Goal: Task Accomplishment & Management: Use online tool/utility

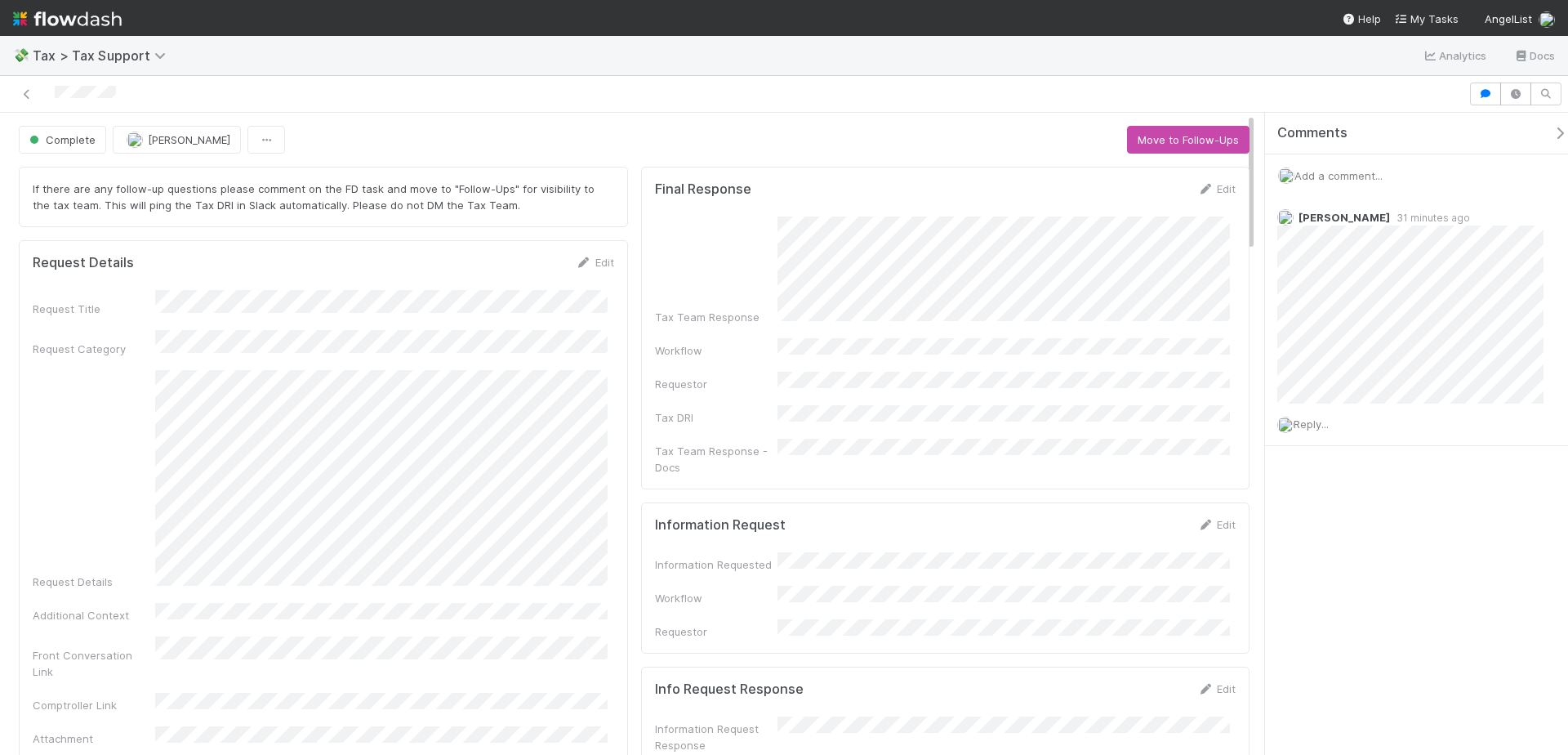
click at [674, 77] on div at bounding box center [784, 95] width 1568 height 37
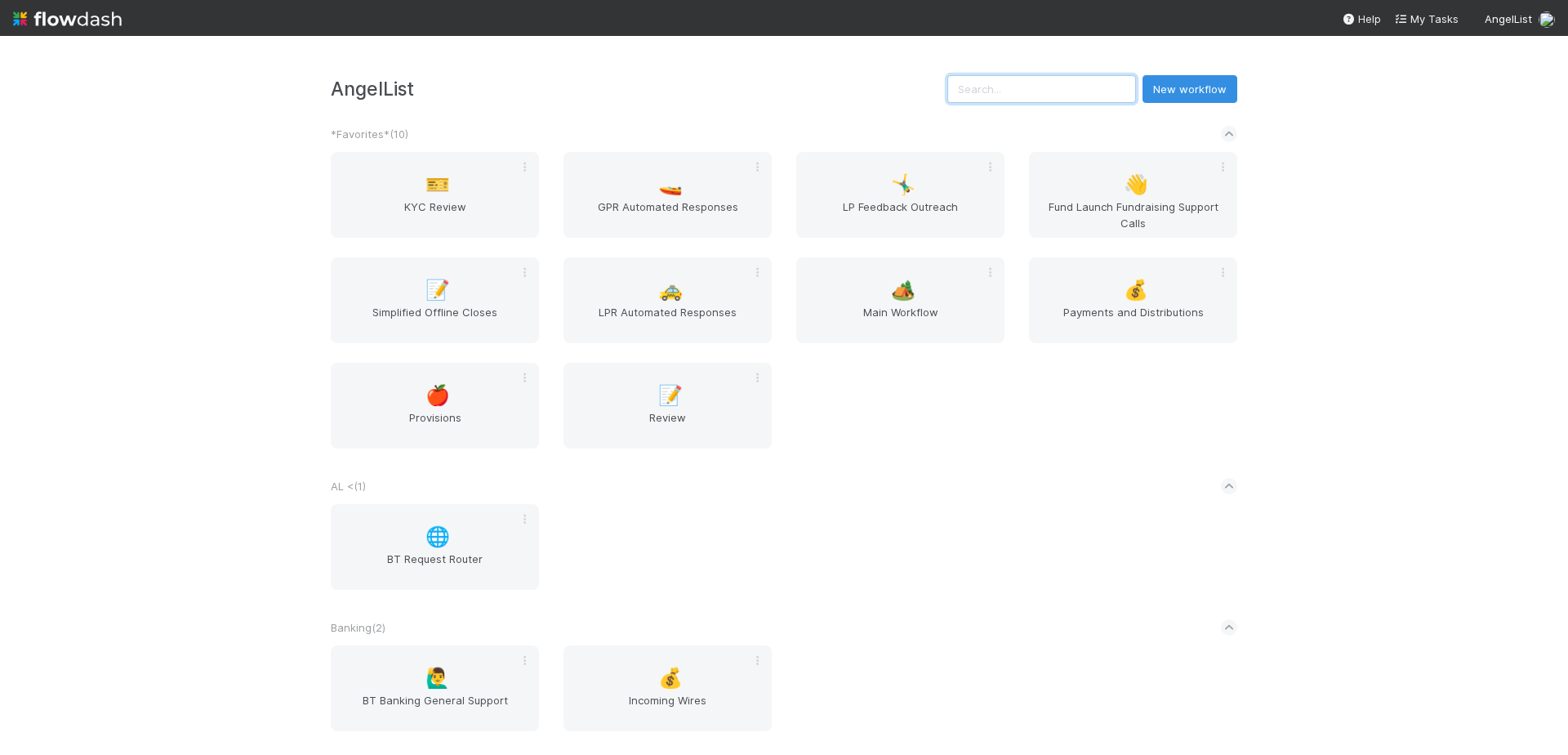
drag, startPoint x: 1098, startPoint y: 99, endPoint x: 1083, endPoint y: 88, distance: 18.6
click at [1097, 98] on input "text" at bounding box center [1041, 88] width 188 height 27
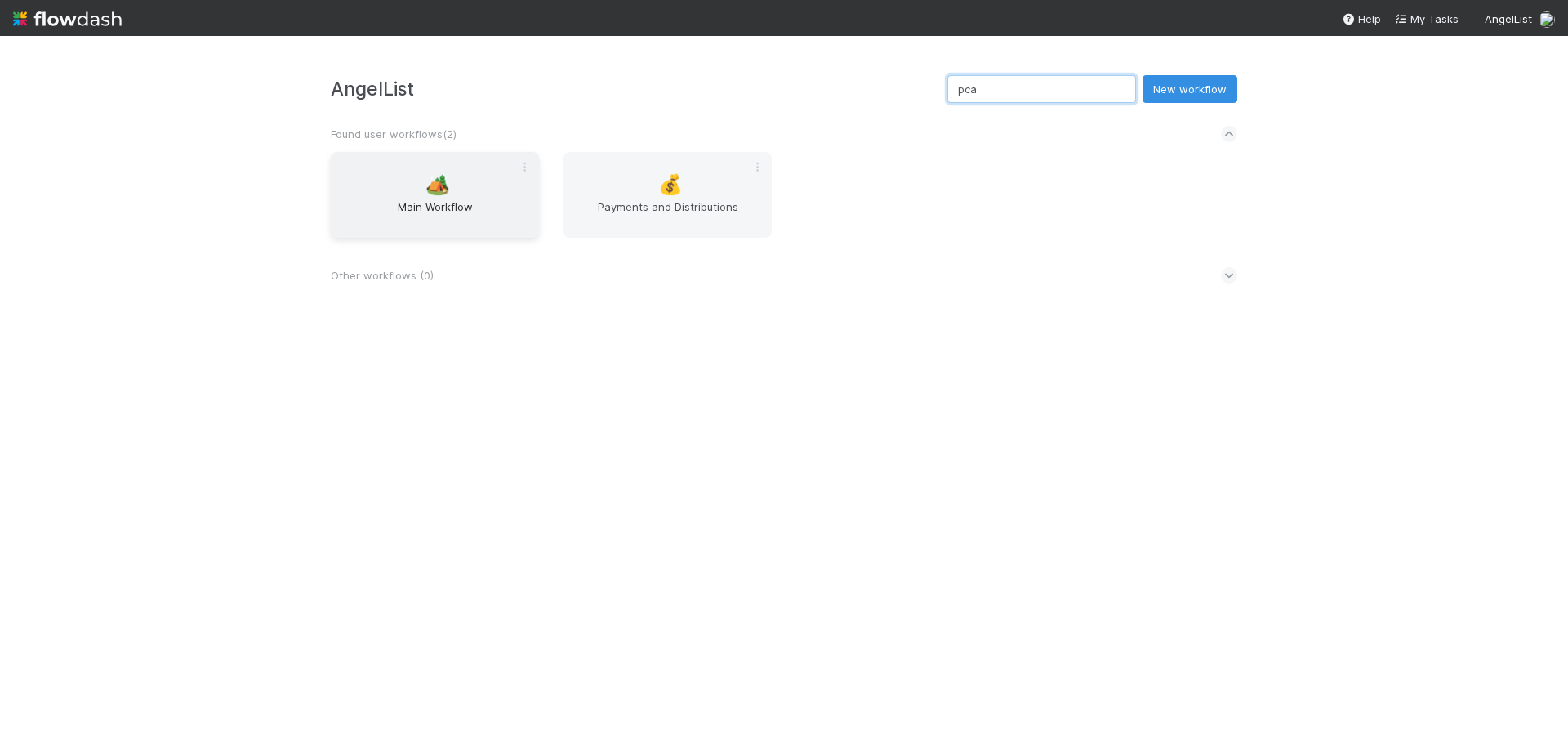
type input "pca"
click at [463, 190] on div "🏕️ Main Workflow" at bounding box center [435, 194] width 209 height 86
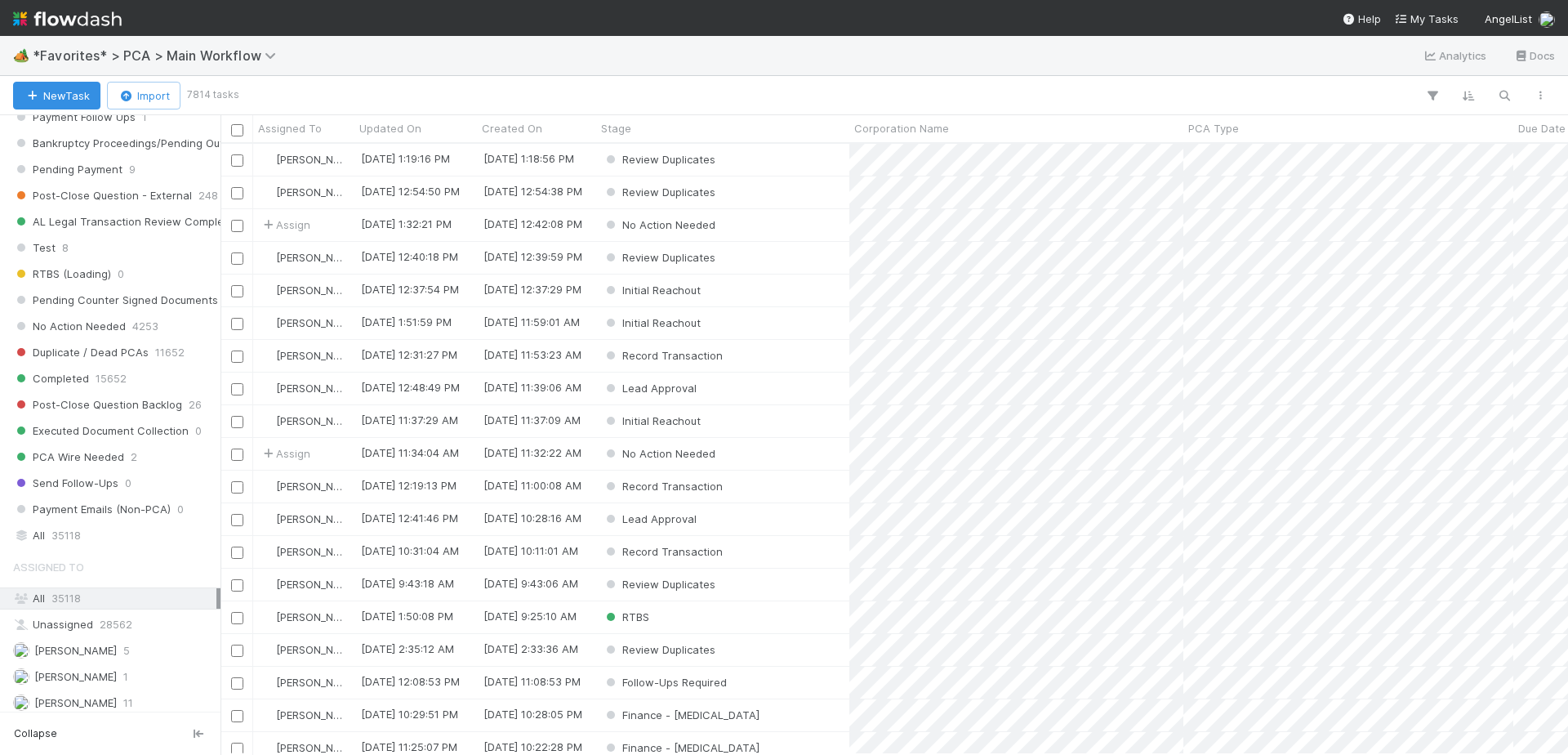
scroll to position [1440, 0]
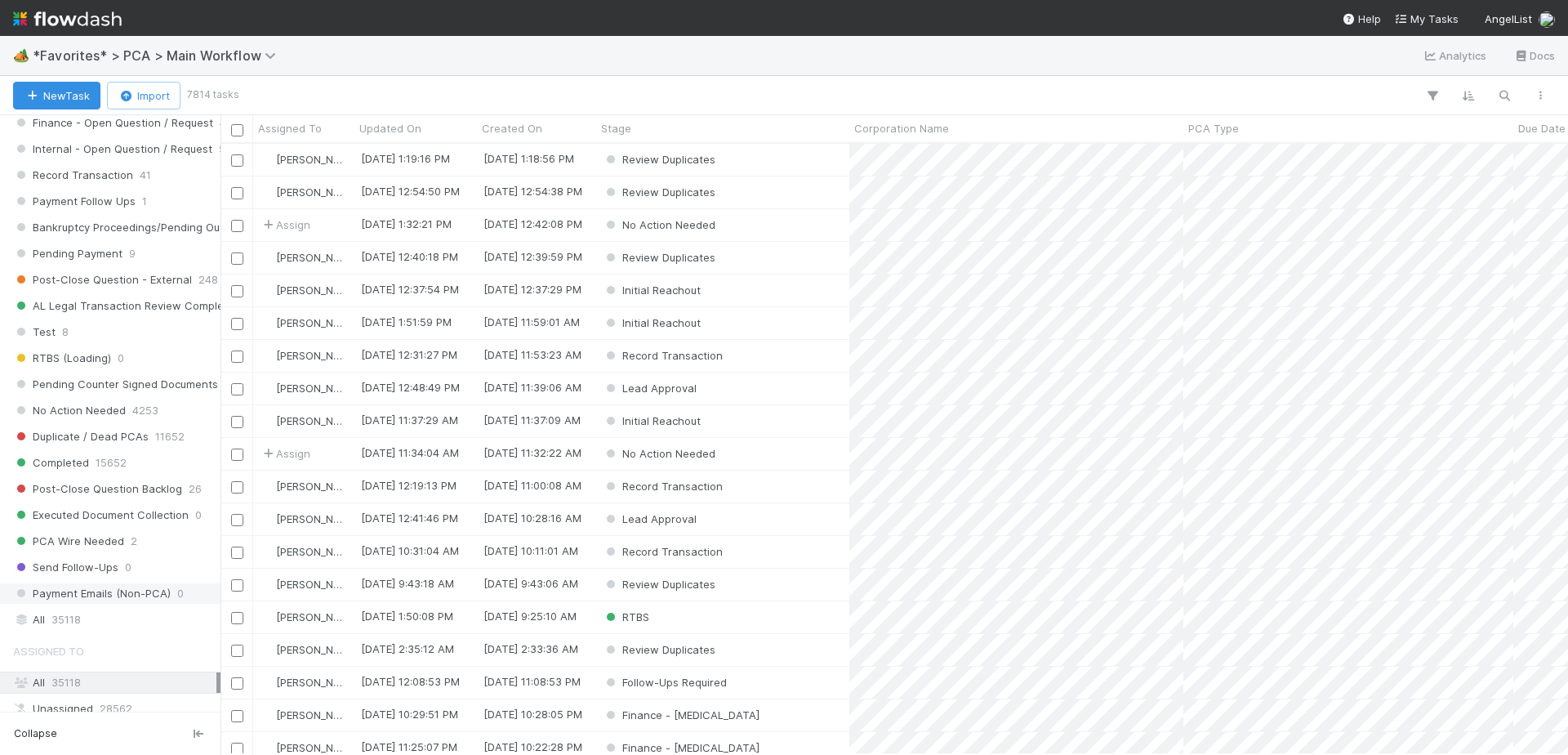
drag, startPoint x: 86, startPoint y: 620, endPoint x: 169, endPoint y: 589, distance: 88.6
click at [86, 619] on div "All 35118" at bounding box center [115, 619] width 203 height 20
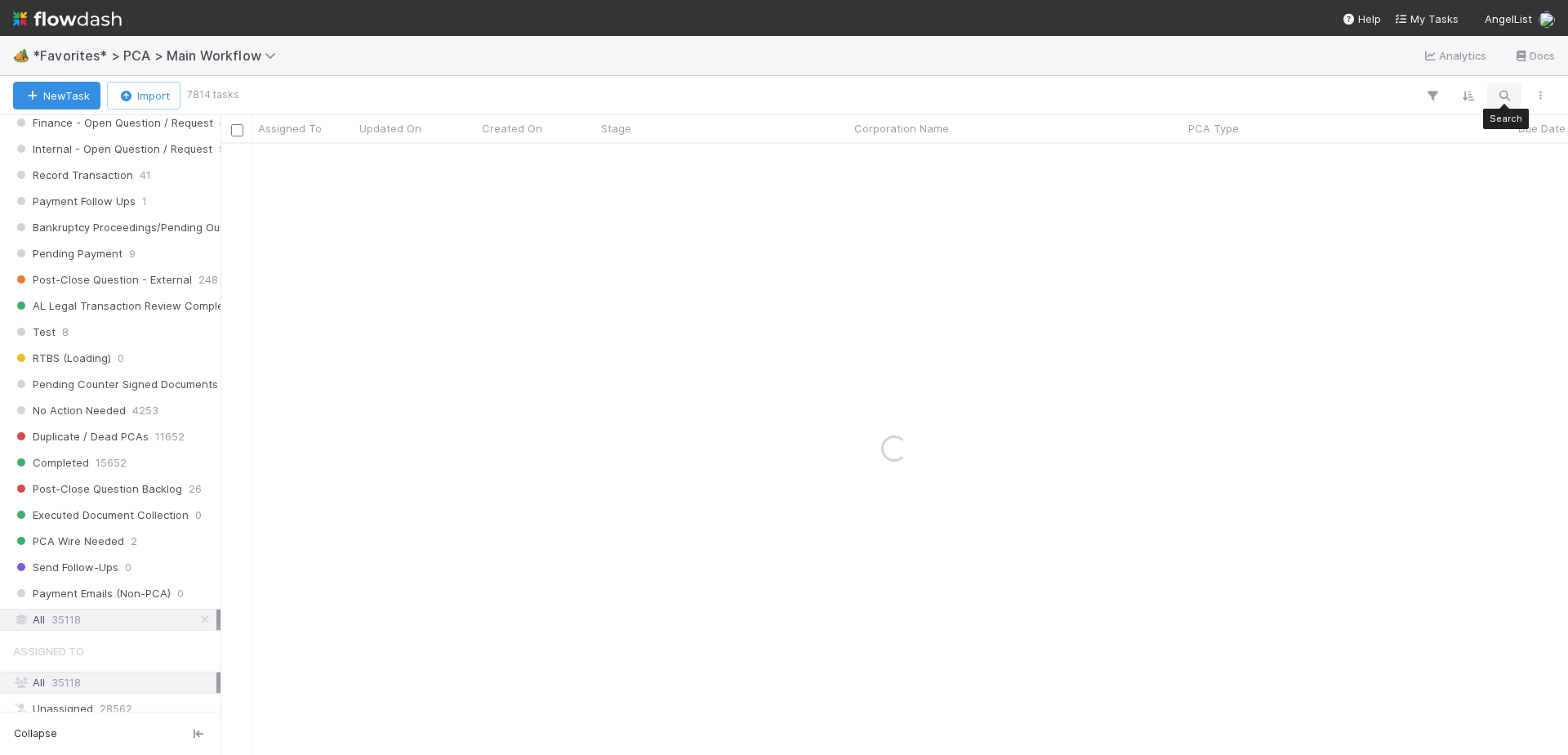
click at [1511, 97] on icon "button" at bounding box center [1503, 95] width 16 height 15
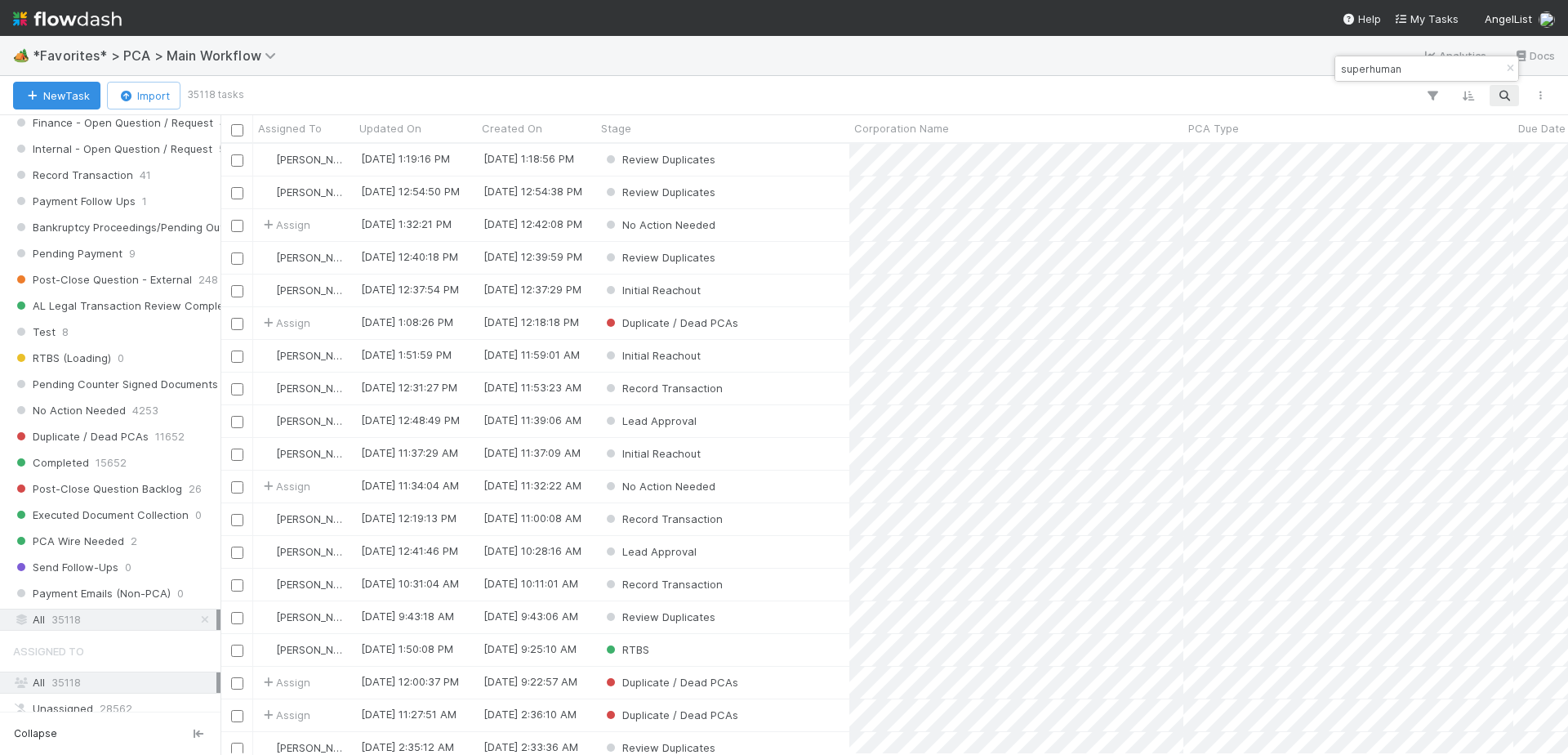
scroll to position [598, 1335]
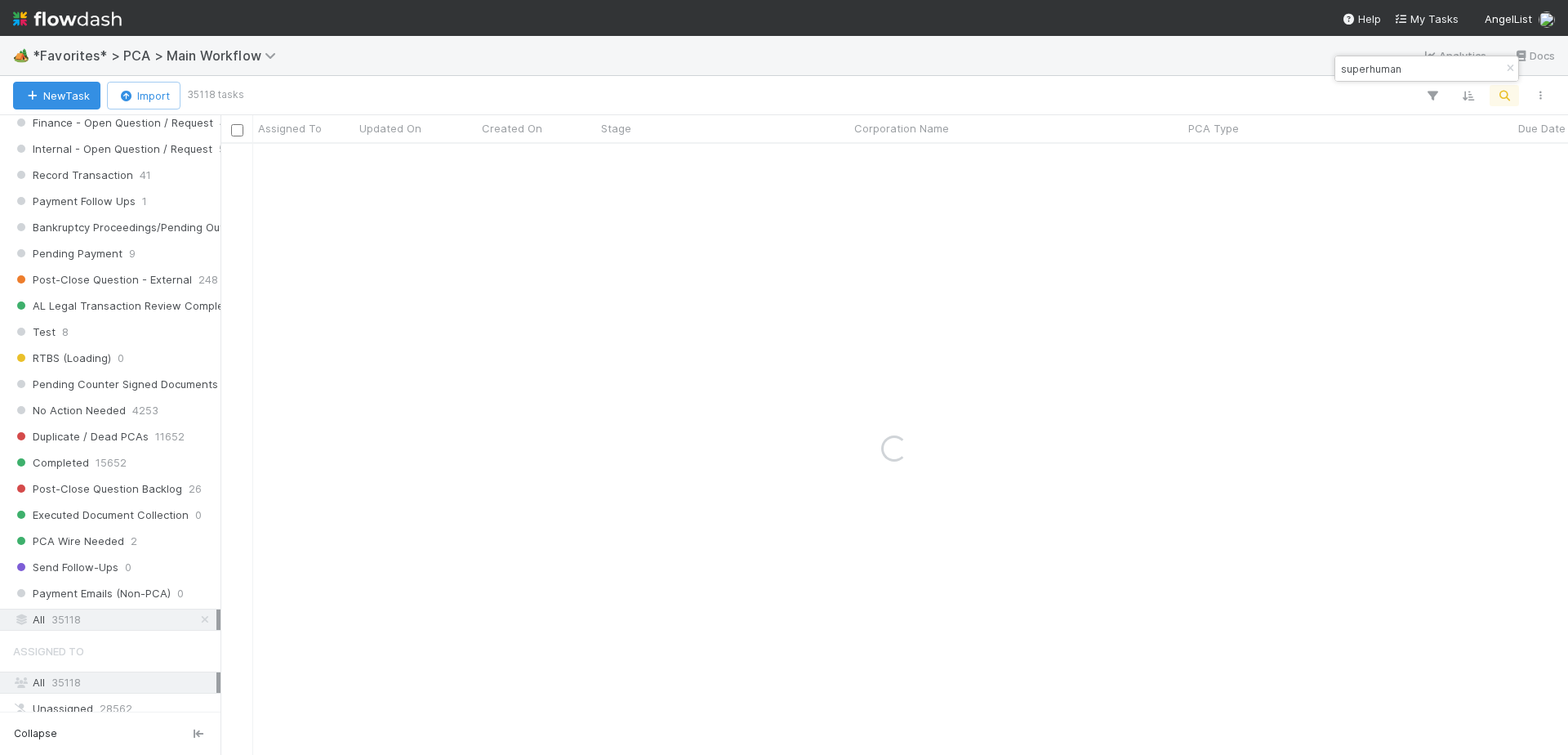
click at [937, 47] on div "🏕️ *Favorites* > PCA > Main Workflow Analytics Docs" at bounding box center [784, 56] width 1568 height 39
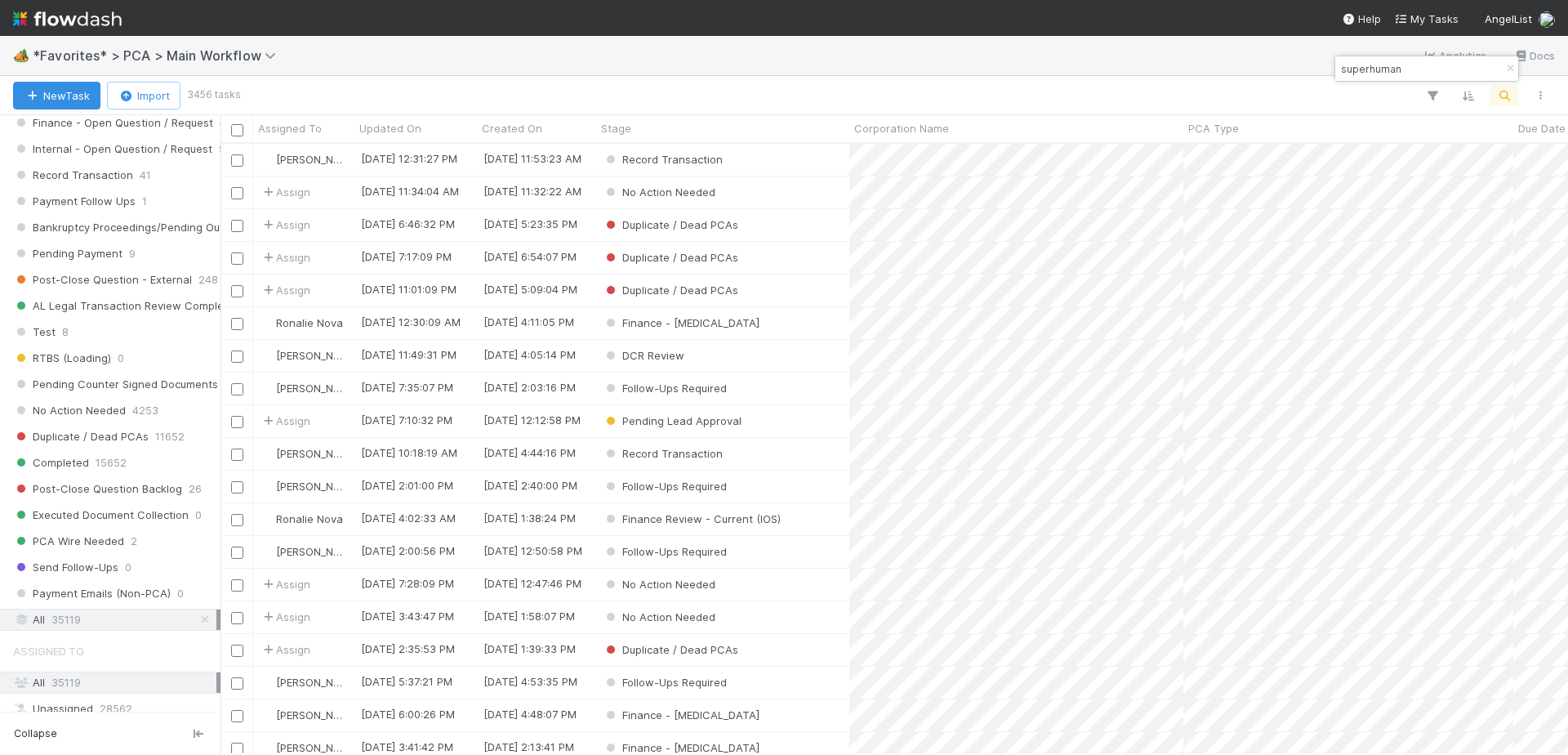
click at [901, 54] on div "🏕️ *Favorites* > PCA > Main Workflow Analytics Docs" at bounding box center [784, 56] width 1568 height 39
click at [1462, 62] on div "superhuman" at bounding box center [1426, 69] width 183 height 25
click at [1442, 68] on input "superhuman" at bounding box center [1419, 69] width 164 height 19
click at [1412, 72] on input "superhuman" at bounding box center [1419, 69] width 164 height 19
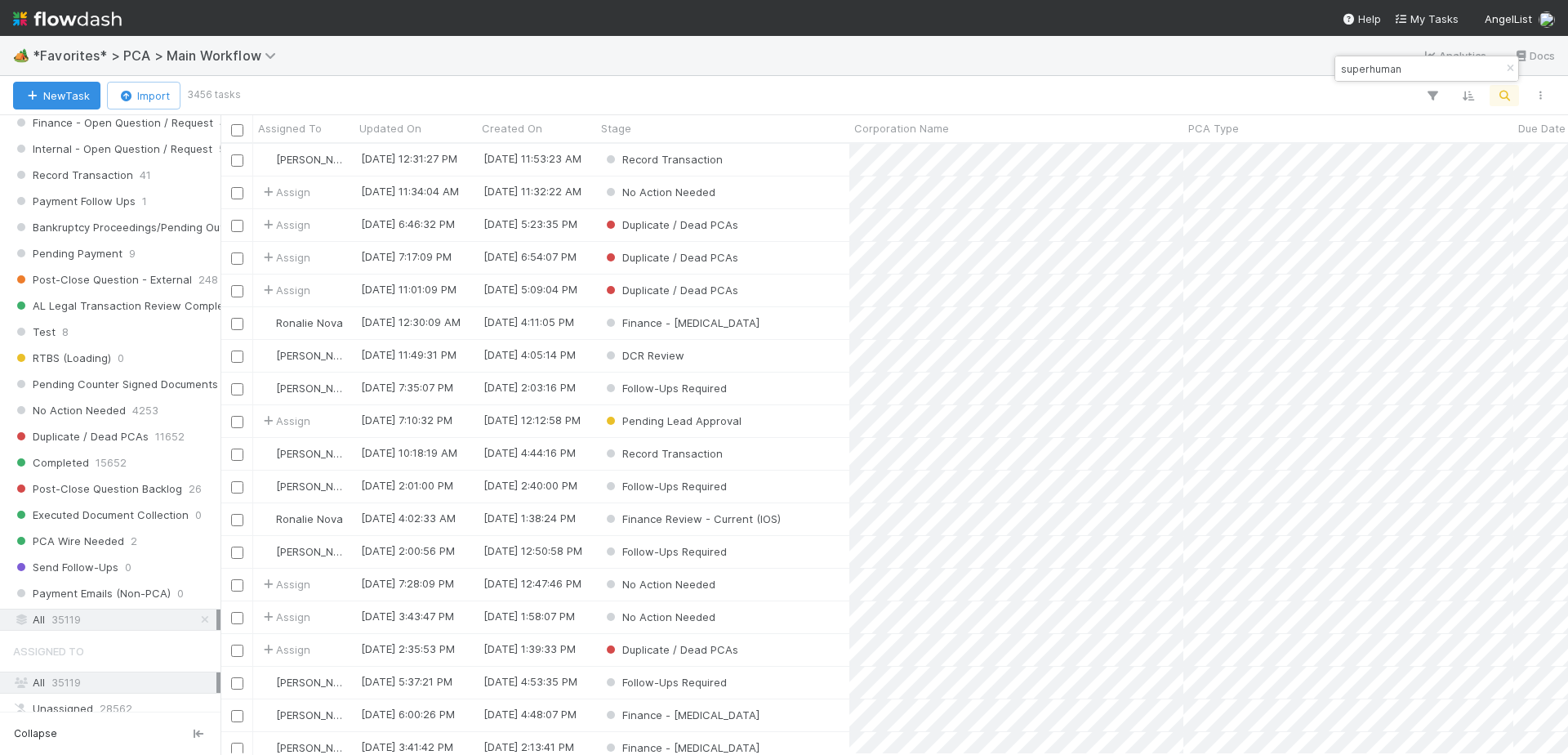
click at [1412, 72] on input "superhuman" at bounding box center [1419, 69] width 164 height 19
paste input "A-SRB-38-Fund, a series of AngelList Omnibus, LLC"
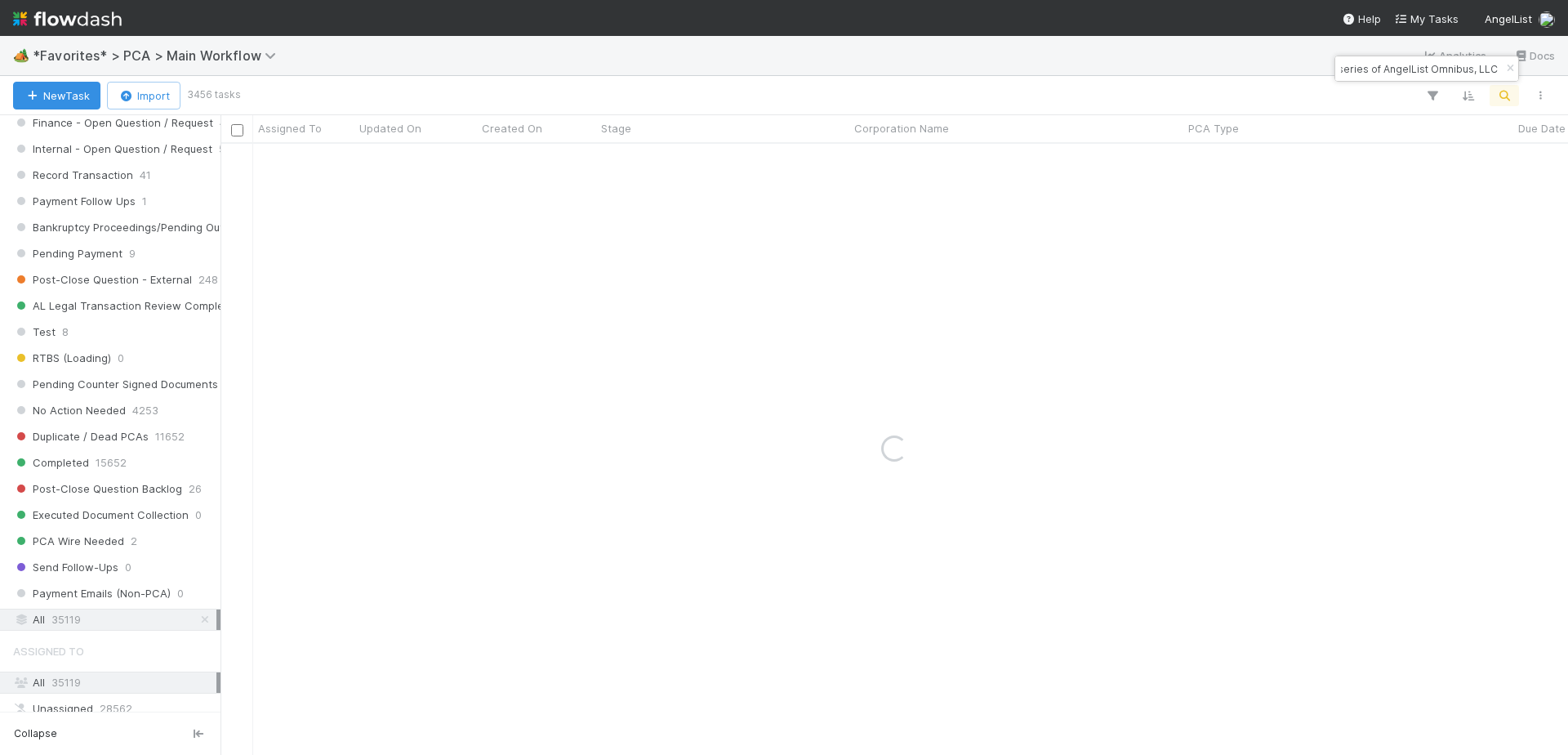
type input "A-SRB-38-Fund, a series of AngelList Omnibus, LLC"
click at [945, 56] on div "🏕️ *Favorites* > PCA > Main Workflow Analytics Docs" at bounding box center [784, 56] width 1568 height 39
click at [864, 100] on div at bounding box center [898, 95] width 1321 height 21
click at [821, 258] on div "Loading..." at bounding box center [894, 449] width 1347 height 611
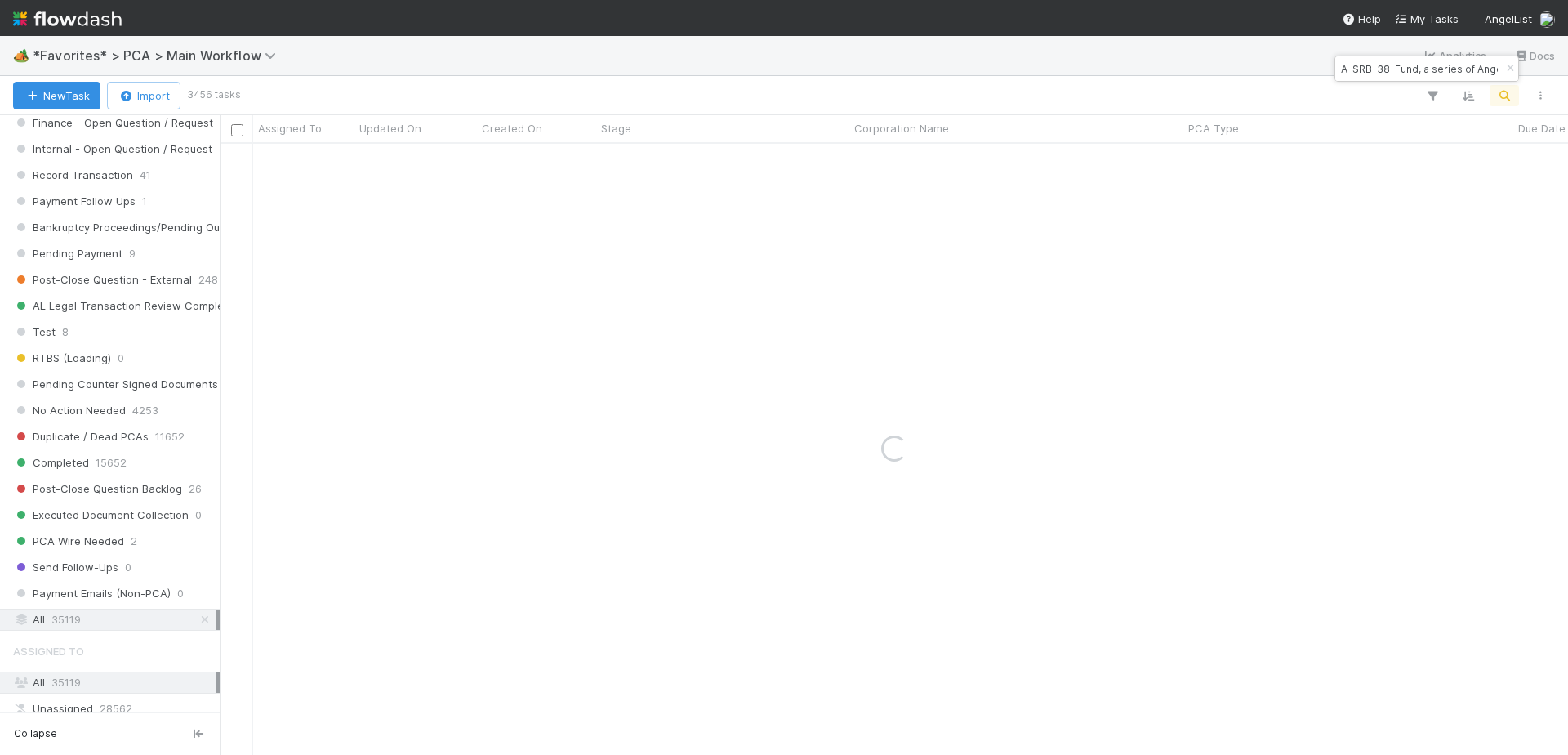
click at [1450, 67] on input "A-SRB-38-Fund, a series of AngelList Omnibus, LLC" at bounding box center [1419, 69] width 164 height 19
click at [1470, 69] on div "A-SRB-38-Fund, a series of AngelList Omnibus, LLC" at bounding box center [1426, 69] width 183 height 25
drag, startPoint x: 1450, startPoint y: 72, endPoint x: 1402, endPoint y: 69, distance: 48.1
click at [1402, 69] on input "A-SRB-38-Fund, a series of AngelList Omnibus, LLC" at bounding box center [1419, 69] width 164 height 19
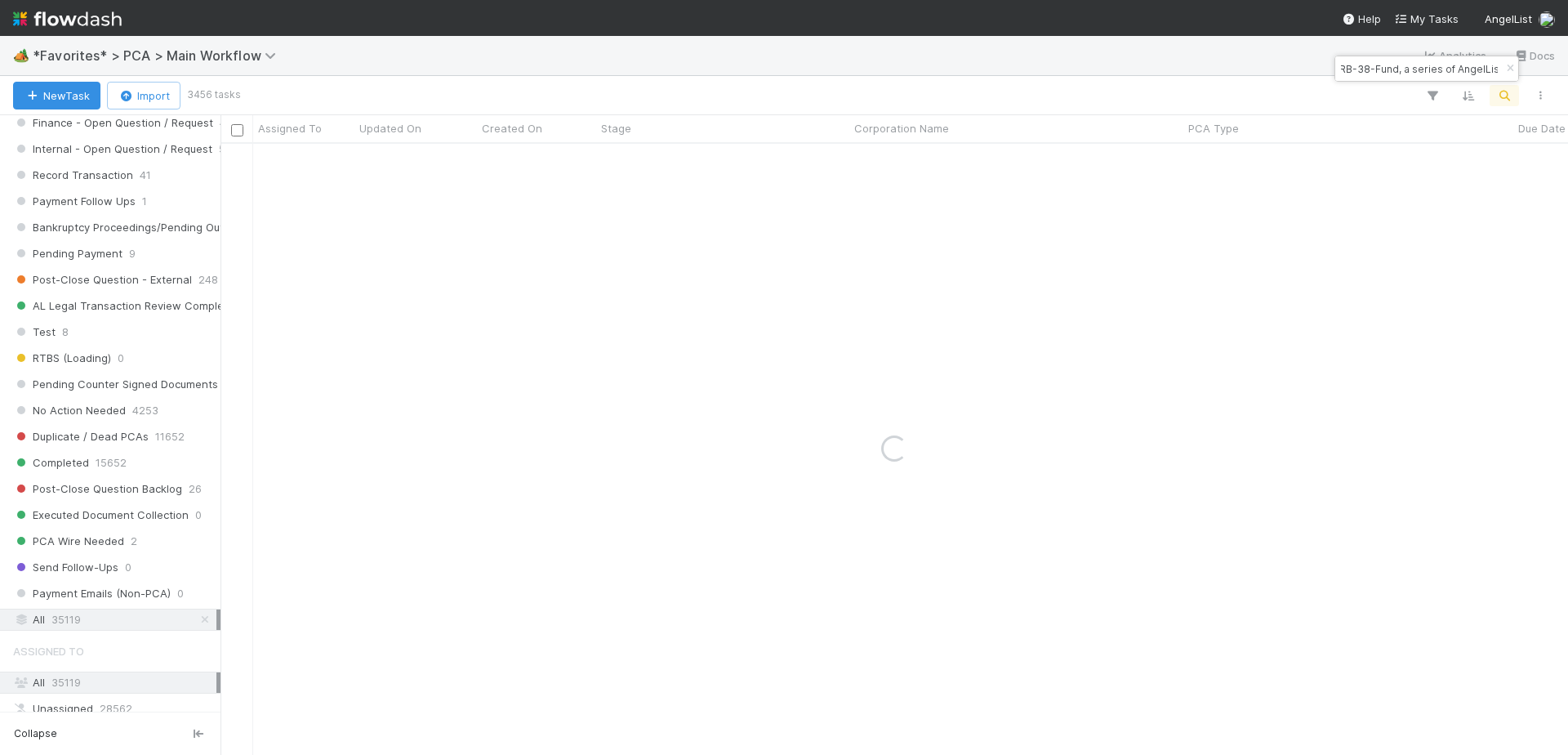
drag, startPoint x: 1402, startPoint y: 69, endPoint x: 1351, endPoint y: 70, distance: 51.0
click at [1351, 70] on input "A-SRB-38-Fund, a series of AngelList Omnibus, LLC" at bounding box center [1419, 69] width 164 height 19
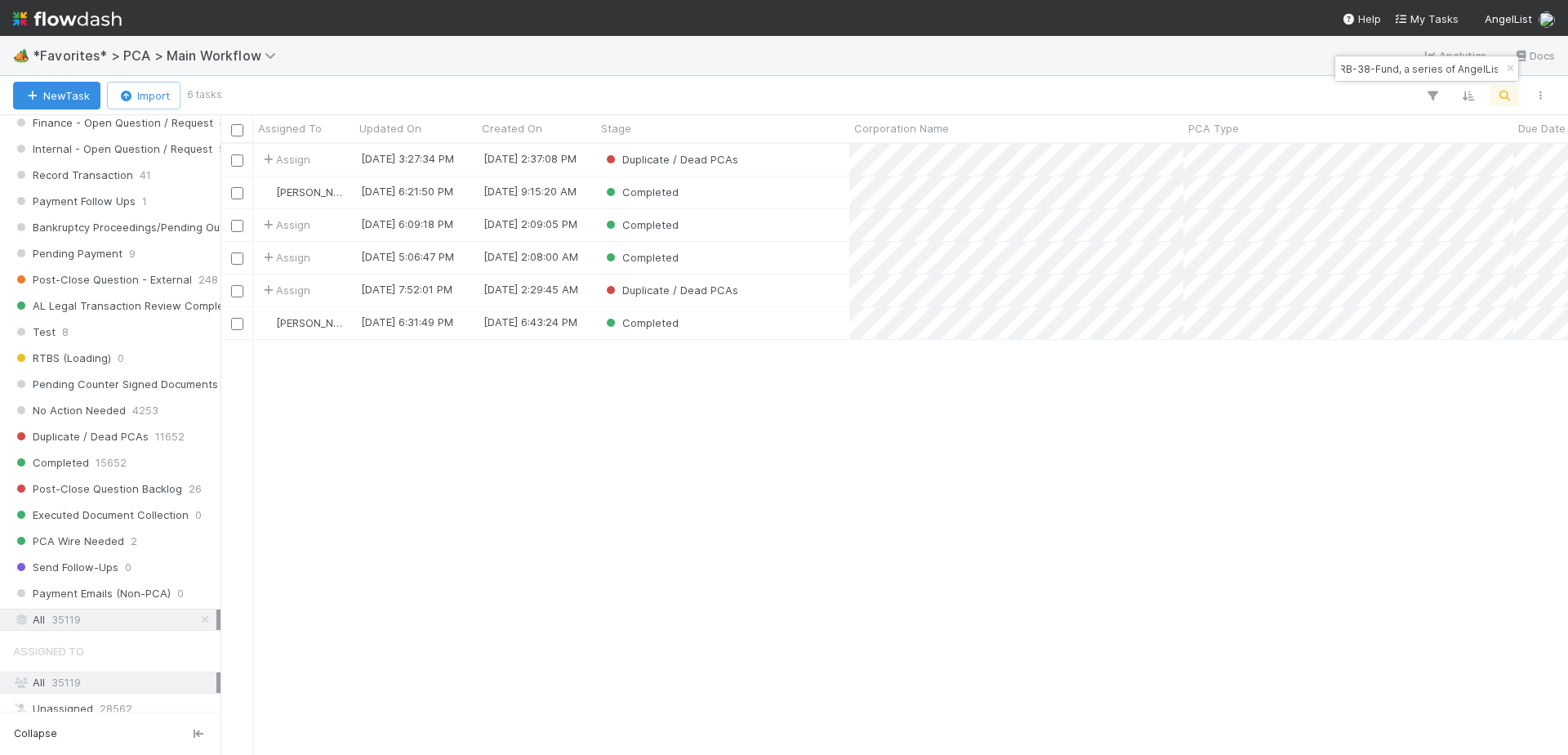
scroll to position [598, 1335]
click at [1435, 67] on input "A-SRB-38-Fund, a series of AngelList Omnibus, LLC" at bounding box center [1419, 69] width 164 height 19
click at [1029, 50] on div "🏕️ *Favorites* > PCA > Main Workflow Analytics Docs" at bounding box center [784, 56] width 1568 height 39
click at [808, 187] on div "Completed" at bounding box center [722, 193] width 253 height 32
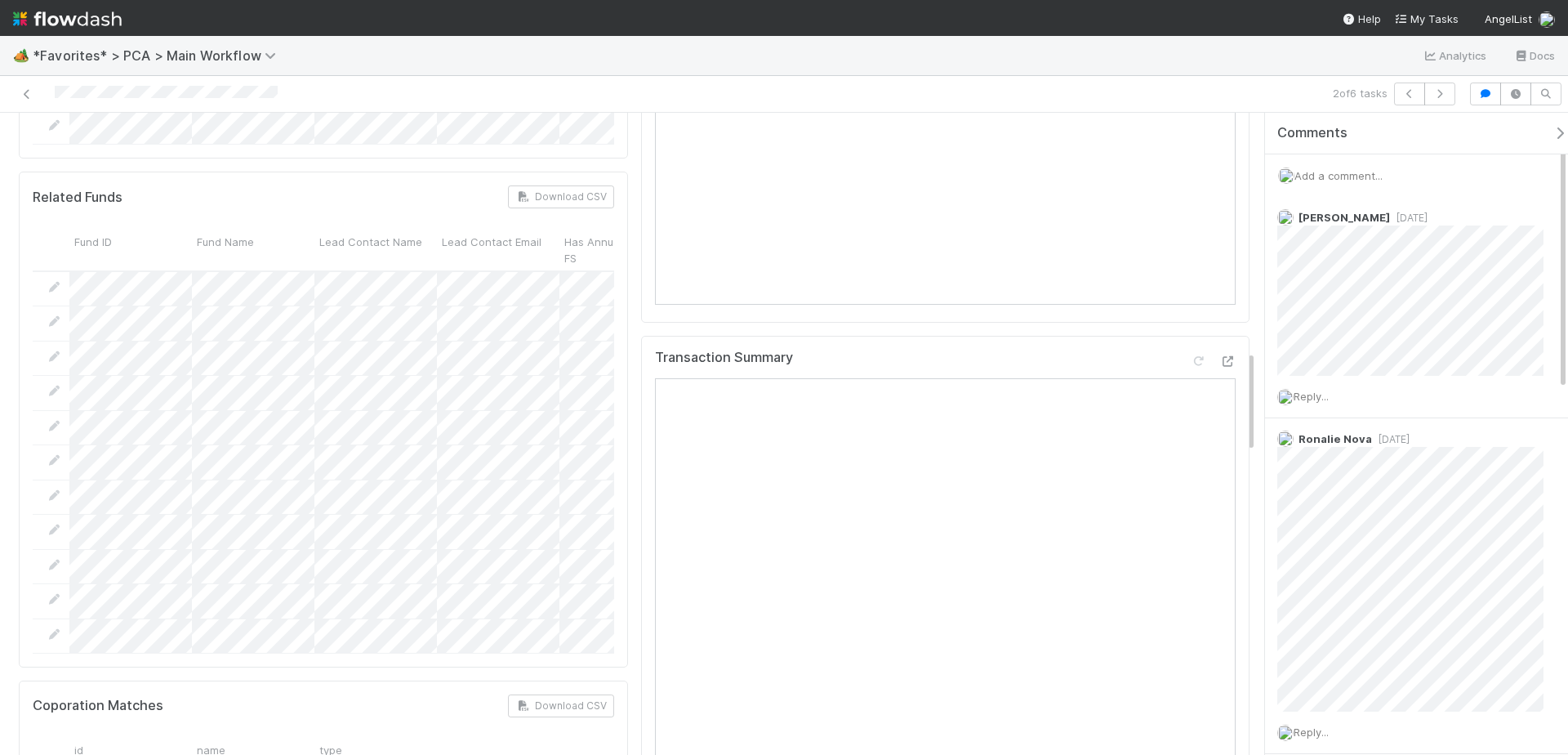
scroll to position [1346, 0]
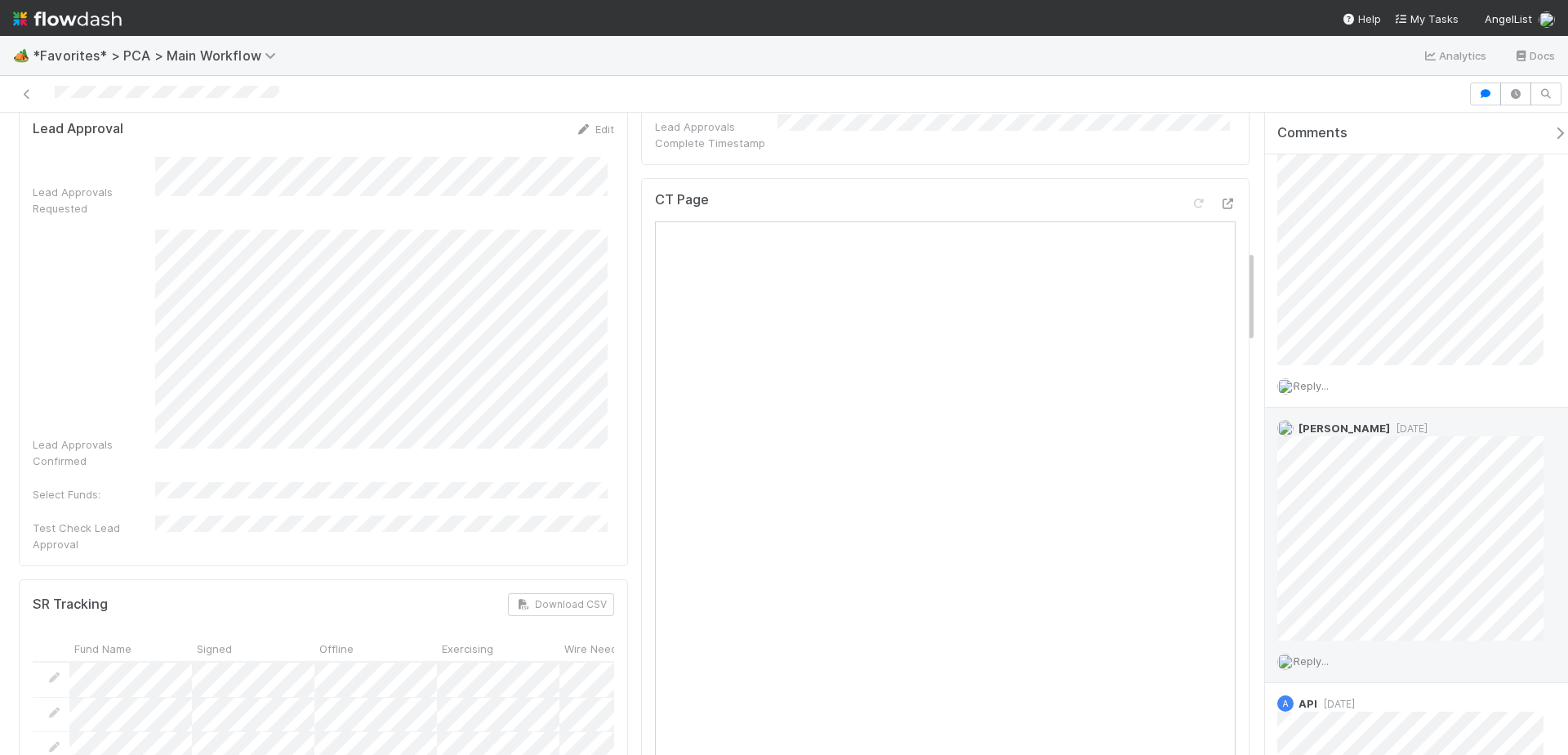
scroll to position [265, 0]
